Goal: Find specific page/section: Find specific page/section

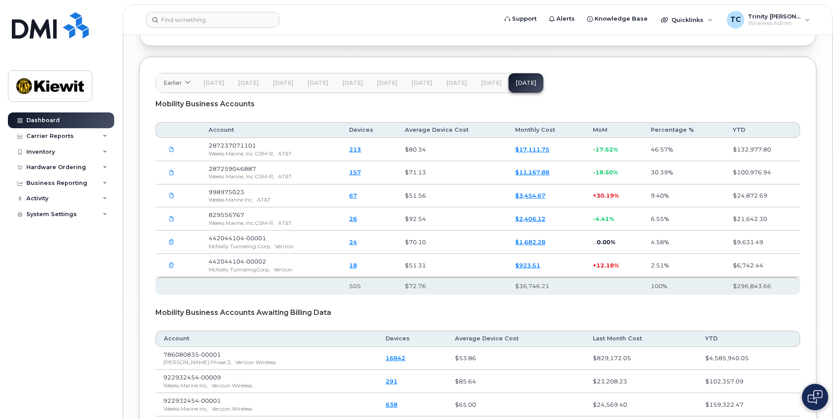
scroll to position [1449, 0]
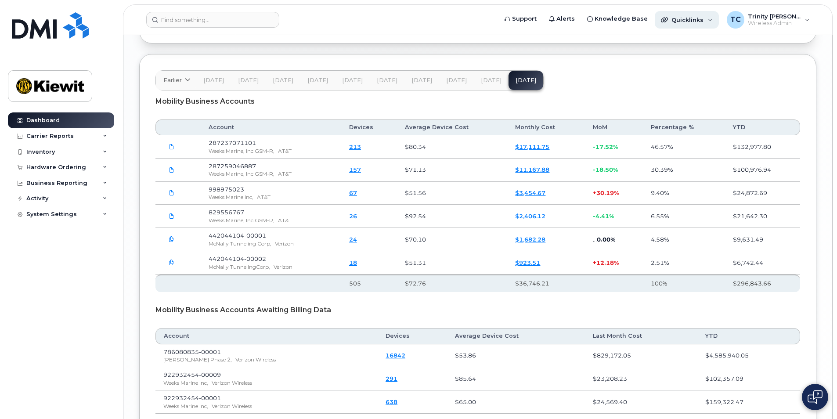
click at [719, 21] on div "Quicklinks" at bounding box center [687, 20] width 64 height 18
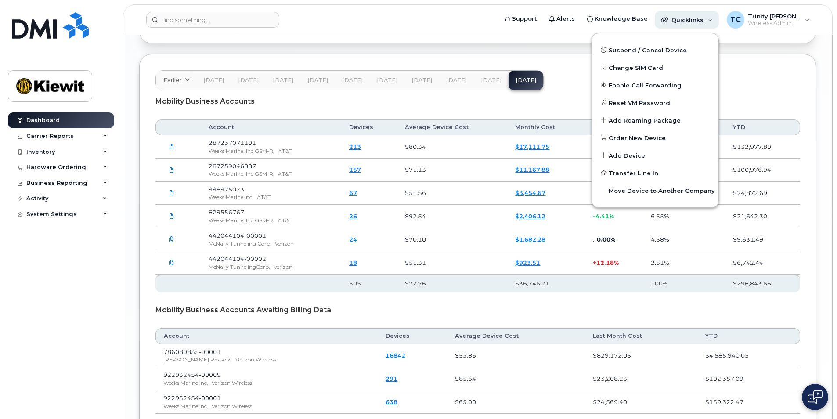
click at [689, 21] on span "Quicklinks" at bounding box center [687, 19] width 32 height 7
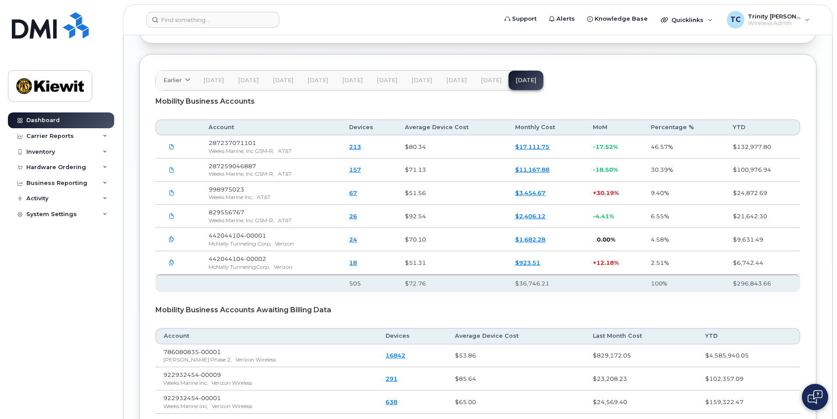
click at [481, 77] on span "Jul 25" at bounding box center [491, 80] width 21 height 7
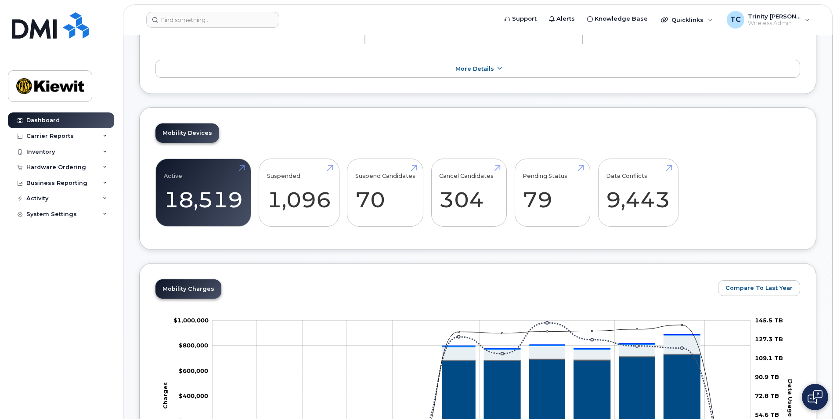
scroll to position [0, 0]
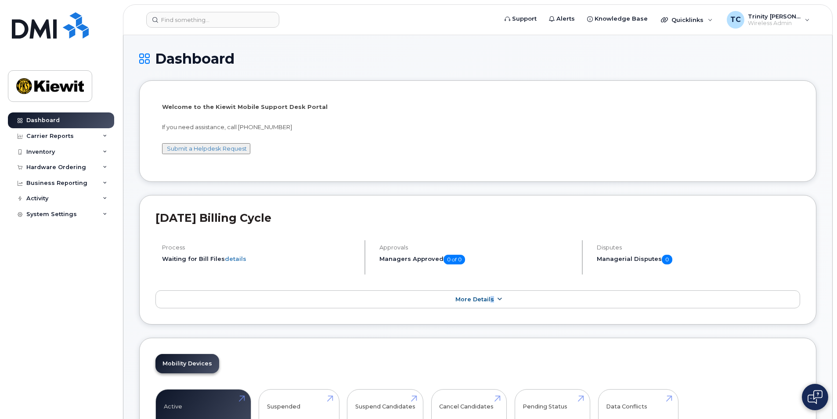
click at [491, 295] on link "More Details" at bounding box center [477, 299] width 645 height 18
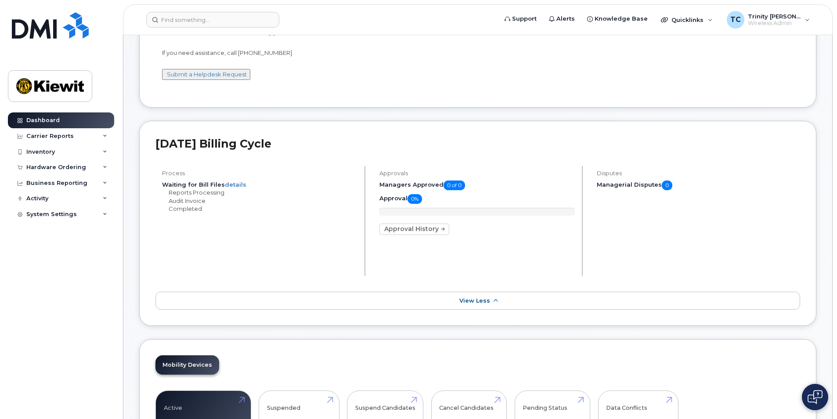
scroll to position [88, 0]
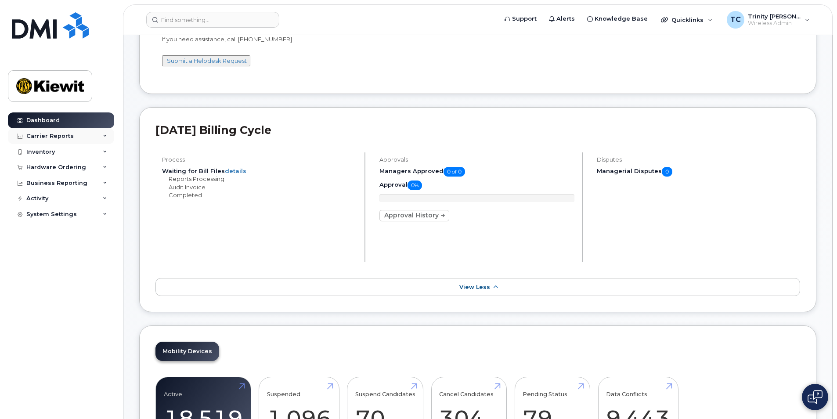
click at [71, 134] on div "Carrier Reports" at bounding box center [61, 136] width 106 height 16
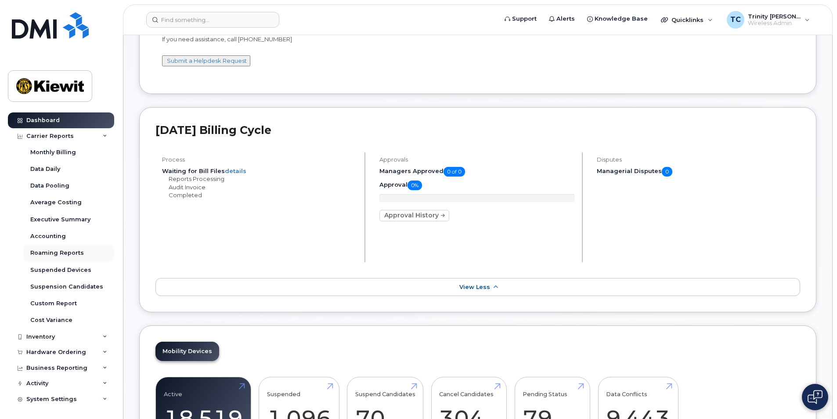
scroll to position [1, 0]
click at [73, 331] on div "Inventory" at bounding box center [61, 336] width 106 height 16
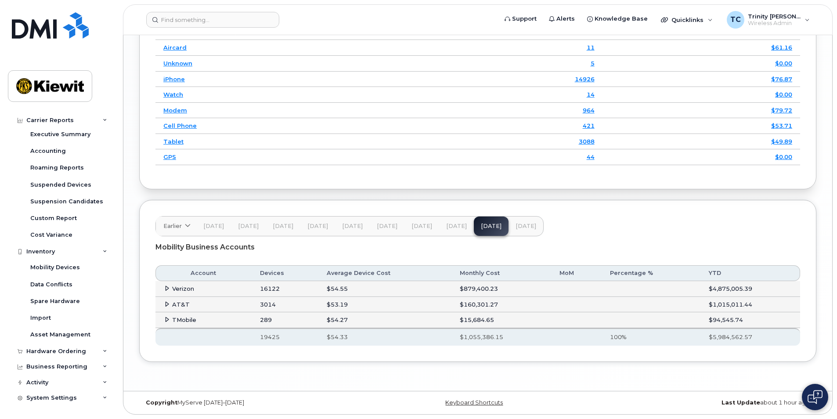
scroll to position [1367, 0]
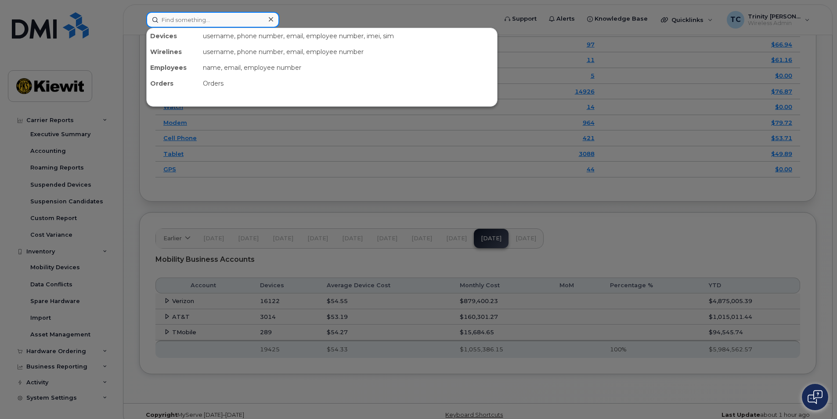
click at [198, 23] on input at bounding box center [212, 20] width 133 height 16
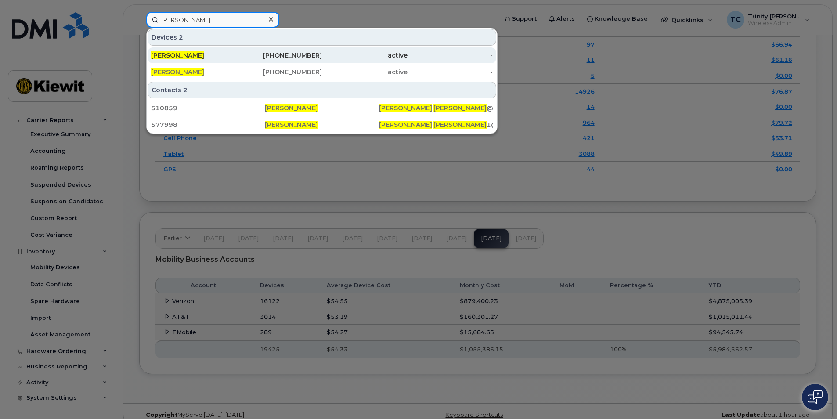
type input "hannah anderson"
click at [204, 57] on span "[PERSON_NAME]" at bounding box center [177, 55] width 53 height 8
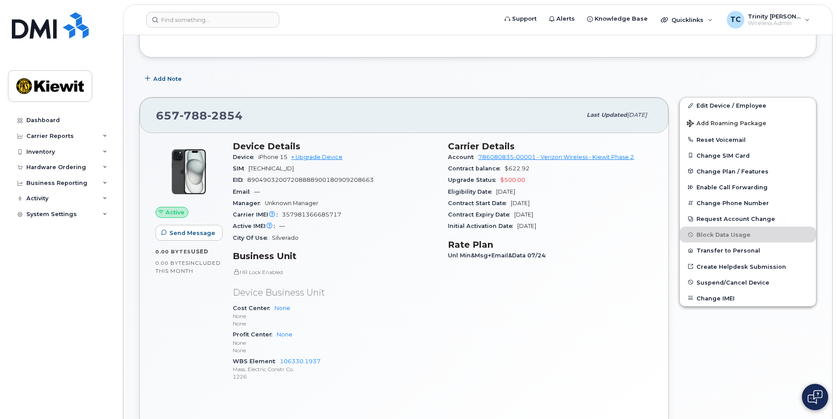
scroll to position [88, 0]
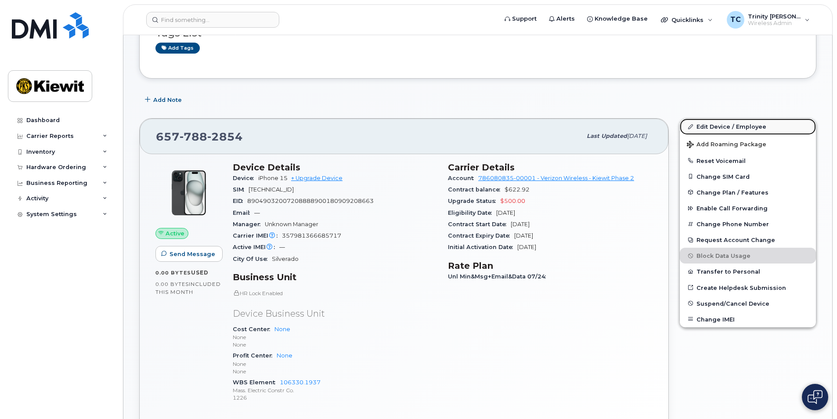
click at [714, 126] on link "Edit Device / Employee" at bounding box center [748, 127] width 136 height 16
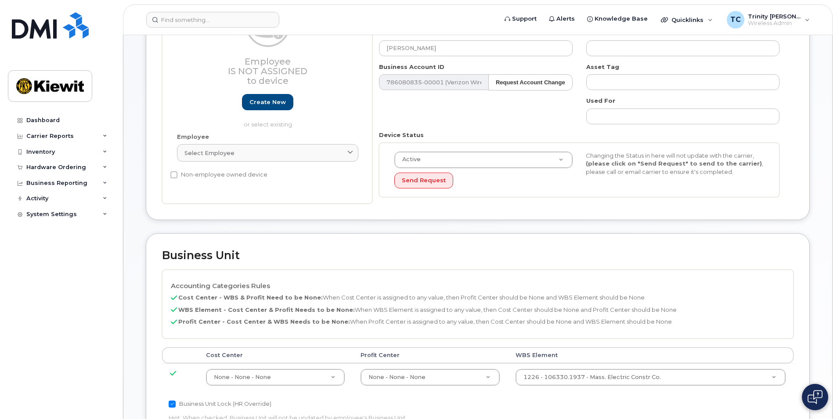
scroll to position [44, 0]
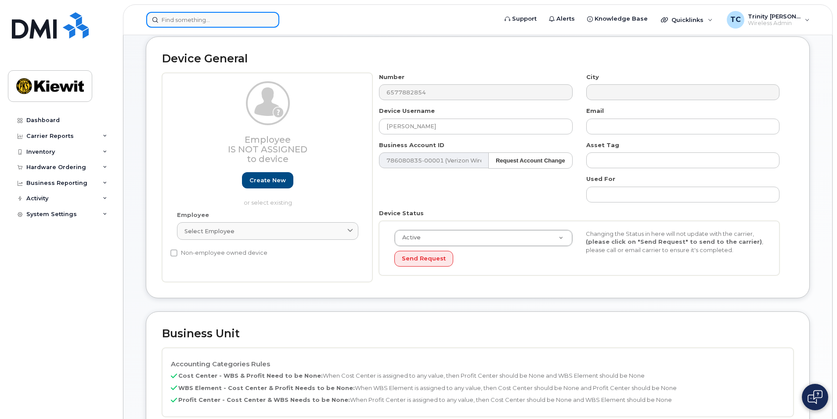
click at [182, 22] on input at bounding box center [212, 20] width 133 height 16
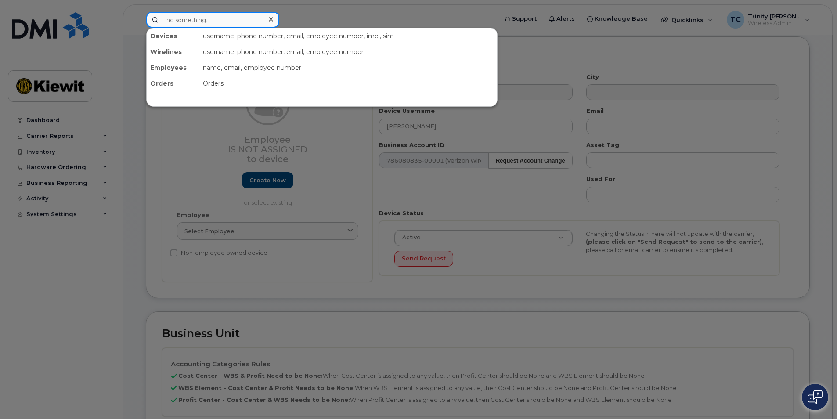
paste input "5642414390"
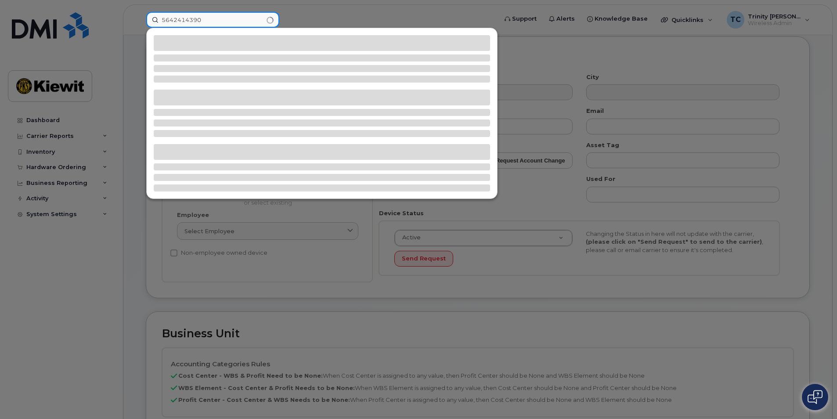
type input "5642414390"
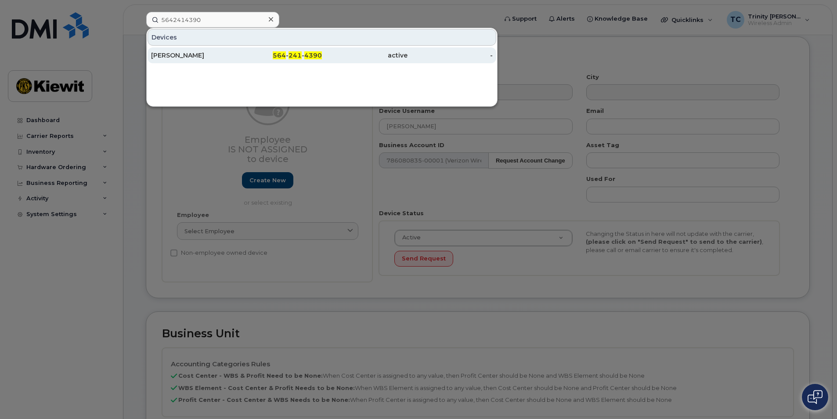
click at [236, 56] on link "[PERSON_NAME] 564 - 241 - 4390 active -" at bounding box center [322, 55] width 349 height 16
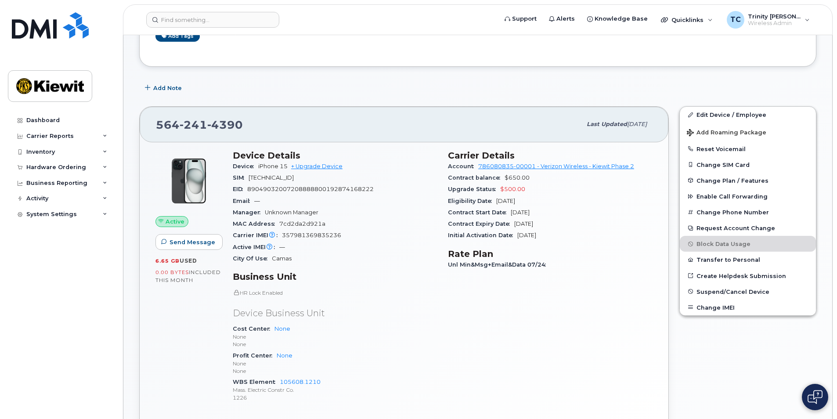
scroll to position [88, 0]
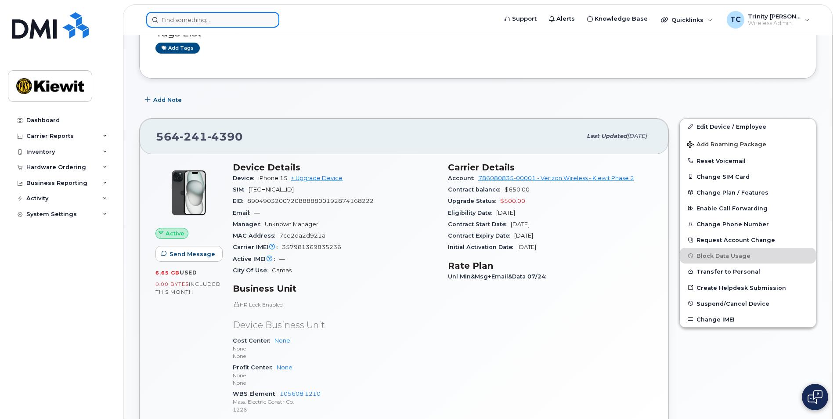
click at [207, 25] on input at bounding box center [212, 20] width 133 height 16
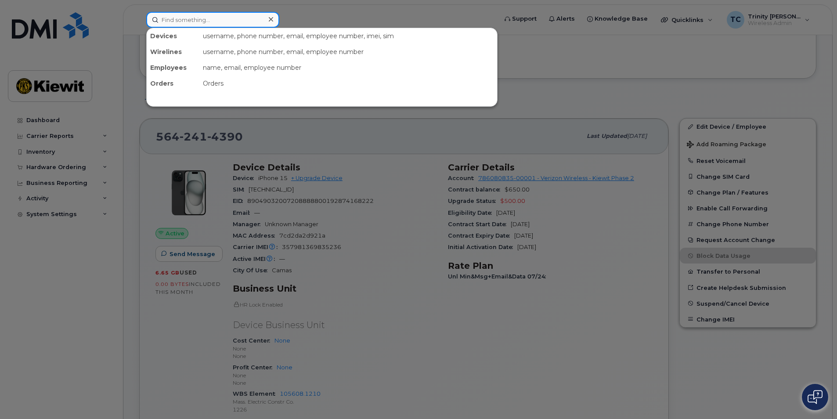
paste input "6577882854"
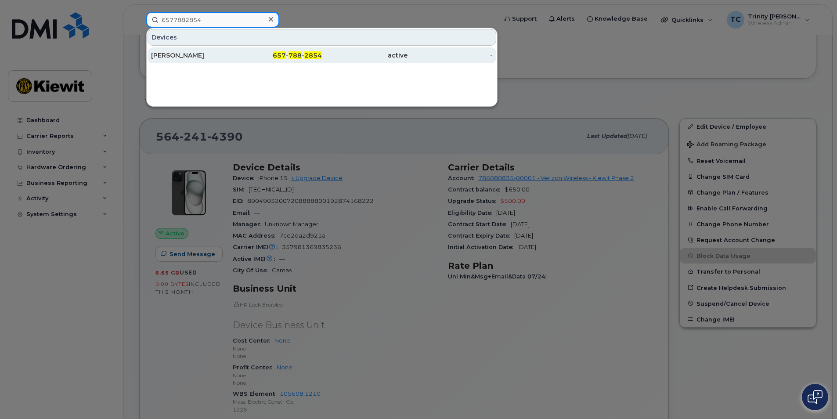
type input "6577882854"
click at [297, 58] on span "788" at bounding box center [295, 55] width 13 height 8
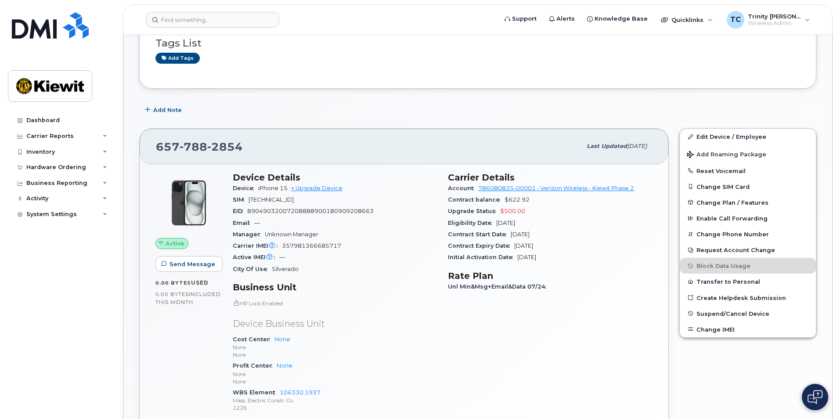
scroll to position [44, 0]
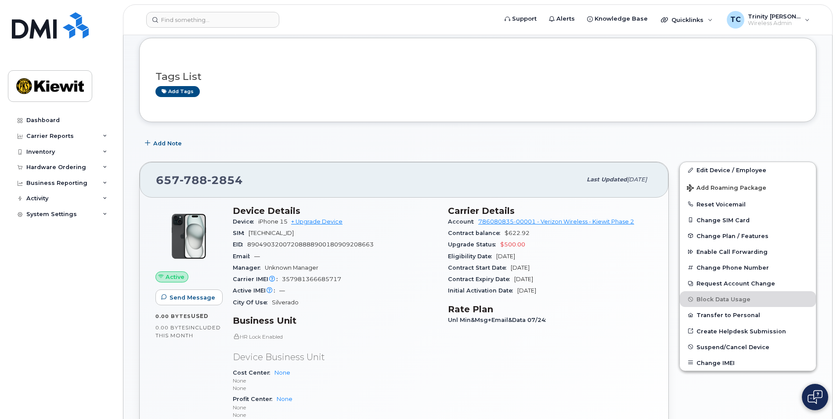
click at [385, 364] on div "HR Lock Enabled Device Business Unit Cost Center None None None Profit Center N…" at bounding box center [335, 390] width 205 height 114
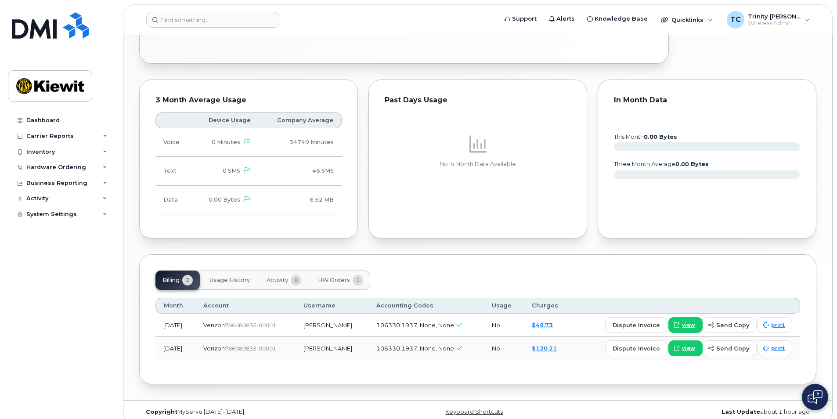
scroll to position [483, 0]
